Goal: Task Accomplishment & Management: Manage account settings

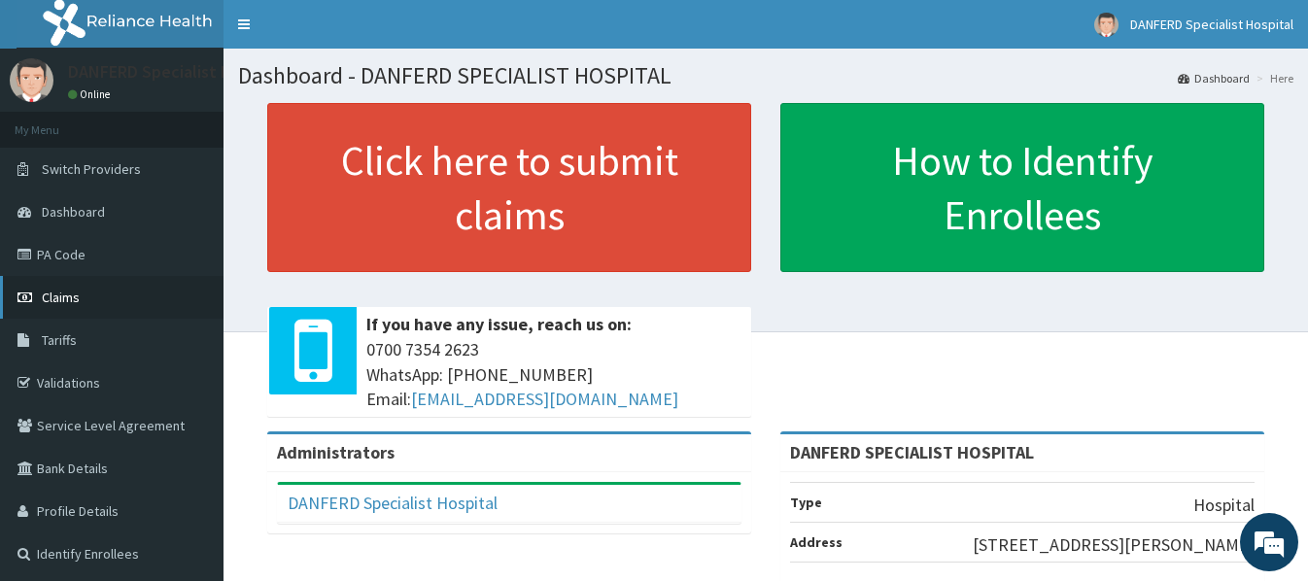
click at [62, 298] on span "Claims" at bounding box center [61, 297] width 38 height 17
